Goal: Task Accomplishment & Management: Complete application form

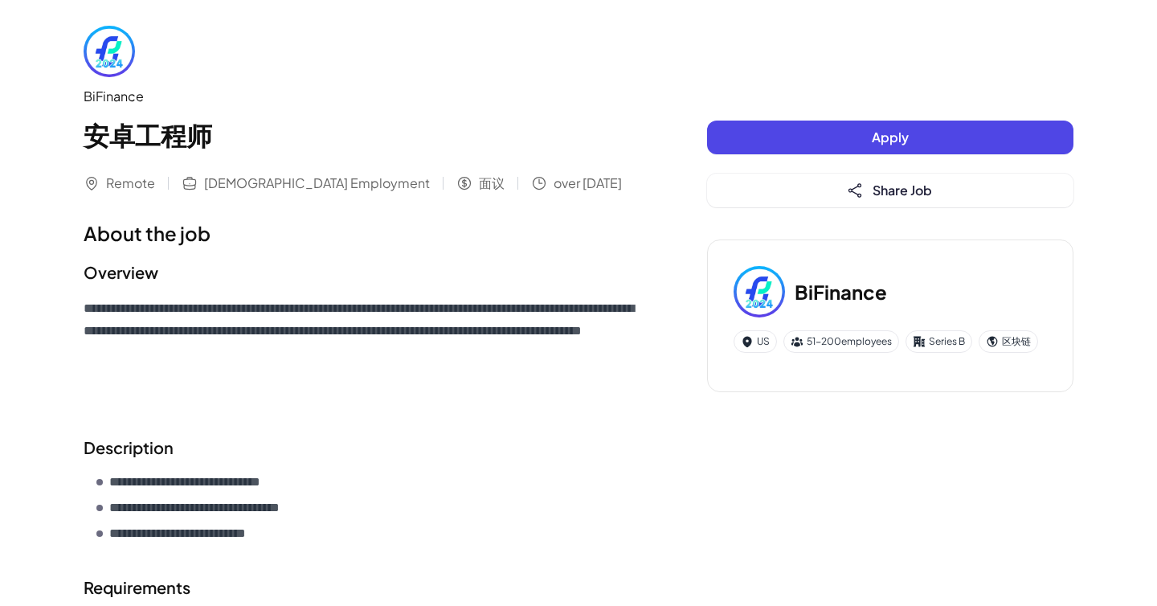
click at [546, 243] on h1 "About the job" at bounding box center [363, 233] width 559 height 29
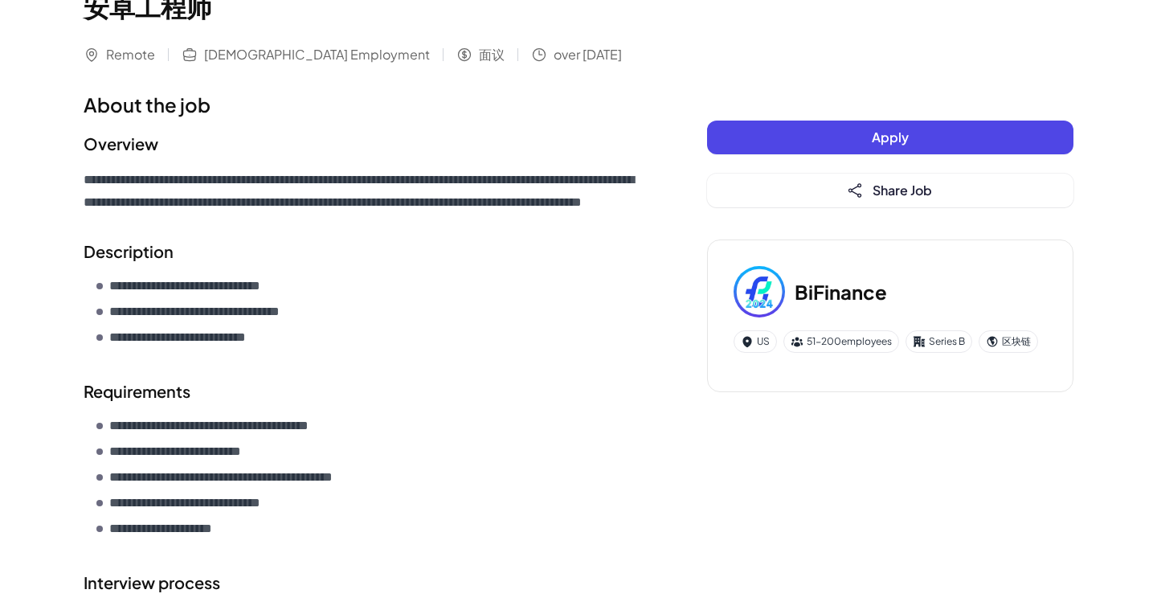
scroll to position [380, 0]
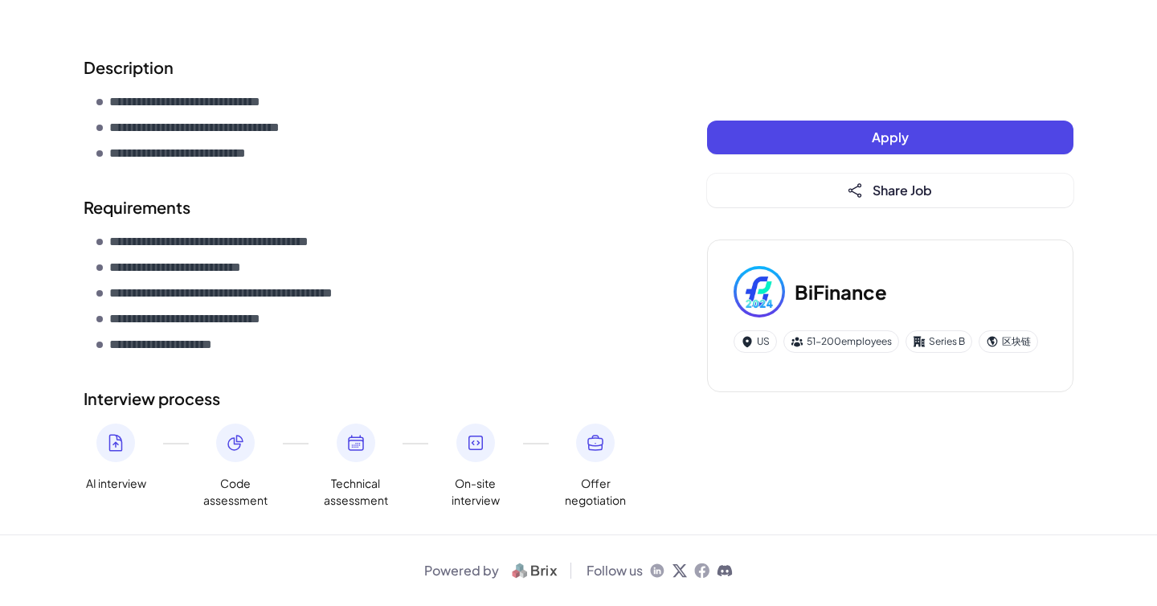
click at [852, 134] on button "Apply" at bounding box center [890, 138] width 366 height 34
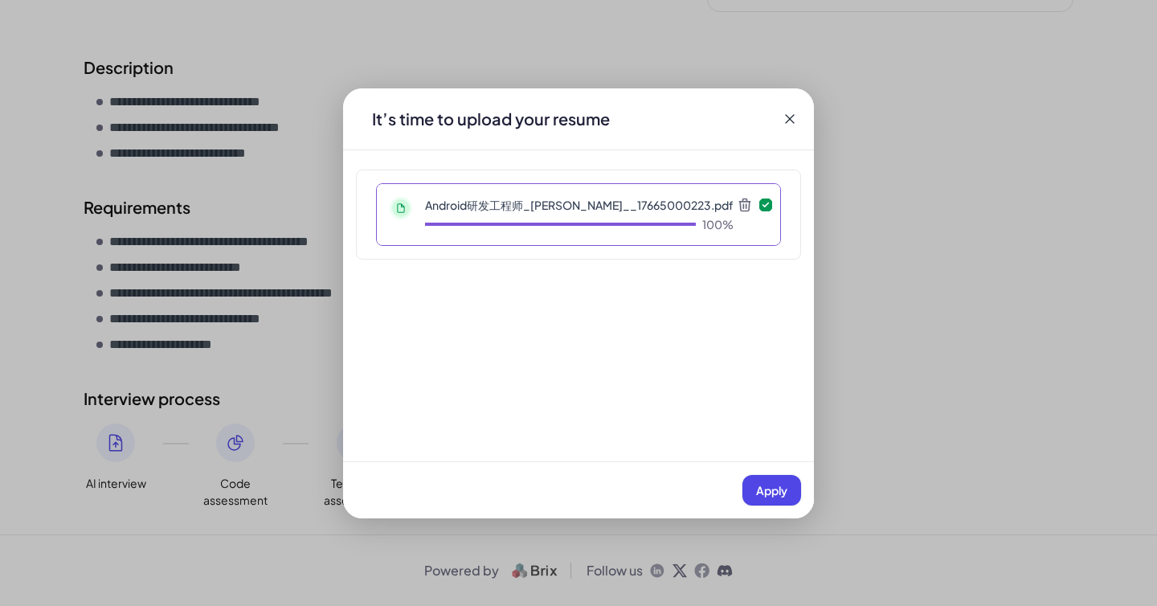
click at [781, 493] on span "Apply" at bounding box center [771, 490] width 31 height 14
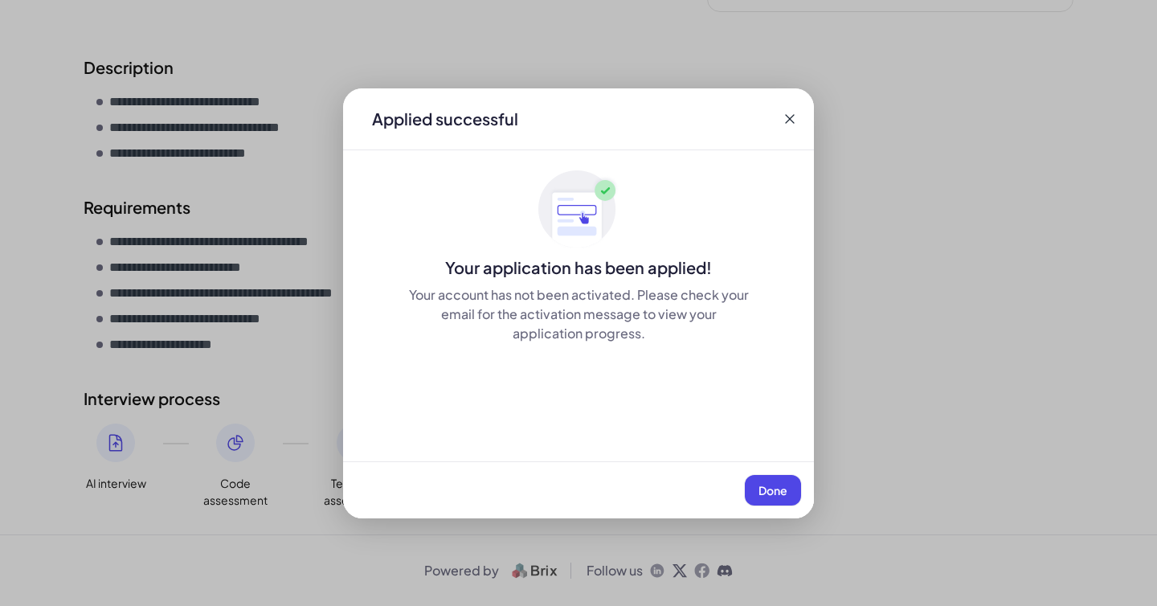
click at [781, 490] on span "Done" at bounding box center [772, 490] width 29 height 14
